Goal: Information Seeking & Learning: Learn about a topic

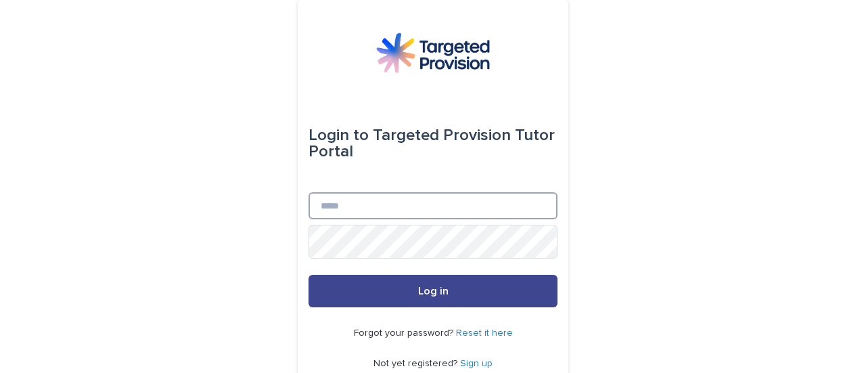
type input "**********"
click at [428, 296] on span "Log in" at bounding box center [433, 291] width 30 height 11
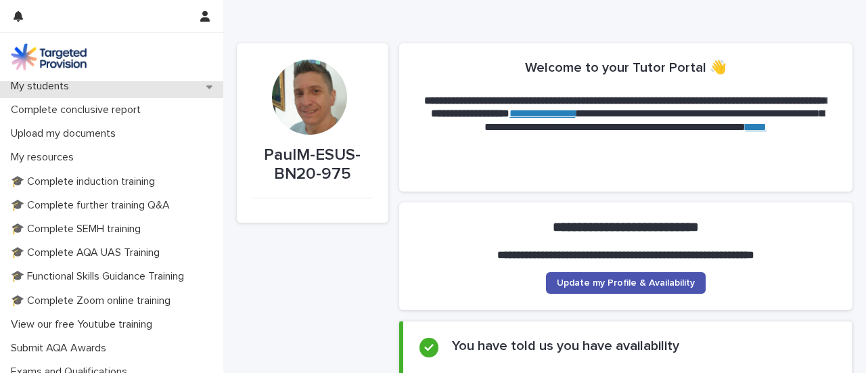
scroll to position [270, 0]
click at [80, 92] on p "My students" at bounding box center [42, 85] width 74 height 13
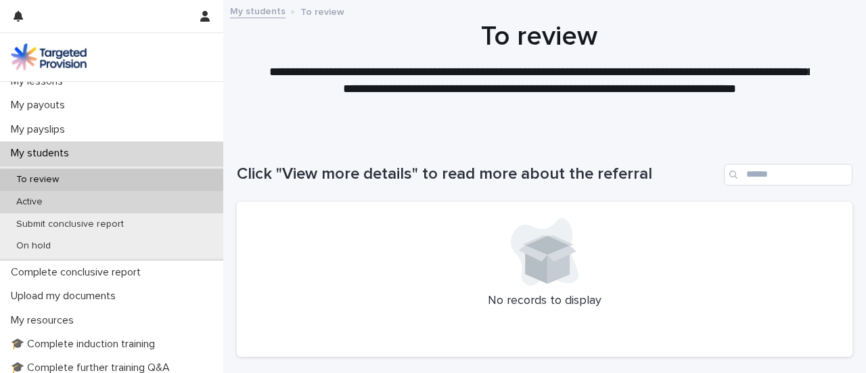
scroll to position [203, 0]
click at [100, 212] on div "Active" at bounding box center [111, 201] width 223 height 22
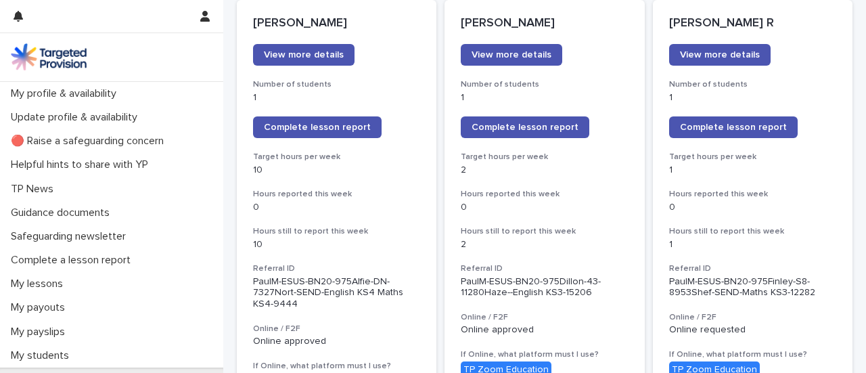
scroll to position [202, 0]
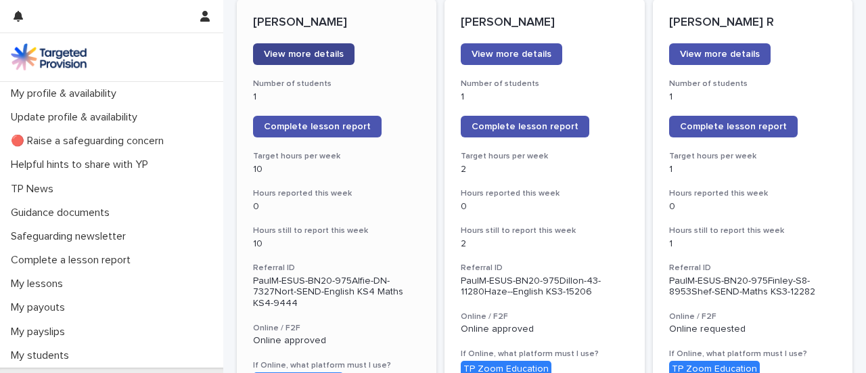
click at [344, 59] on span "View more details" at bounding box center [304, 53] width 80 height 9
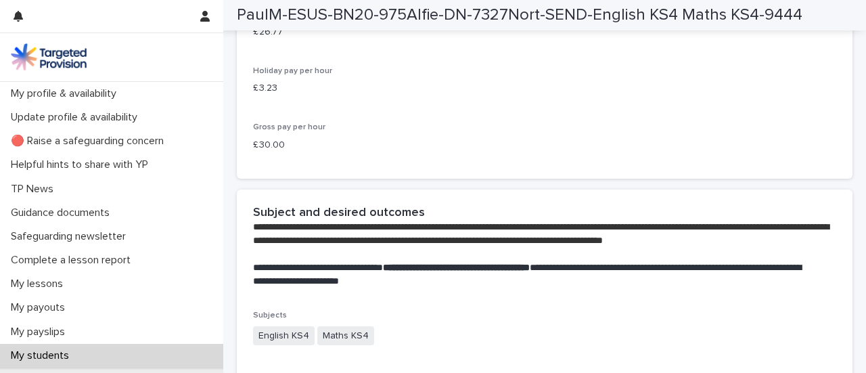
scroll to position [2977, 0]
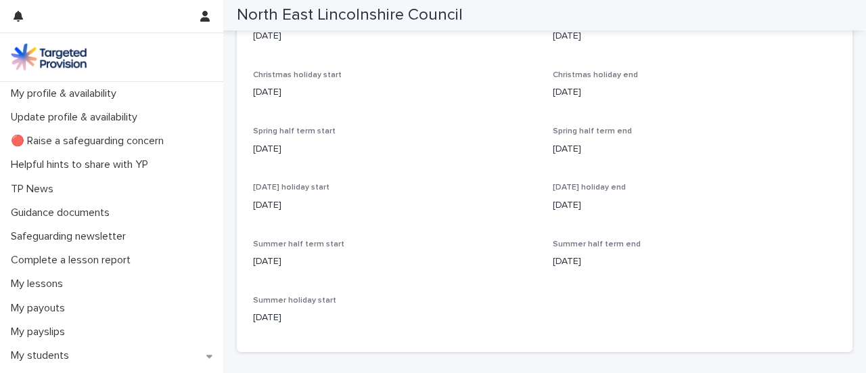
scroll to position [272, 0]
